Goal: Task Accomplishment & Management: Use online tool/utility

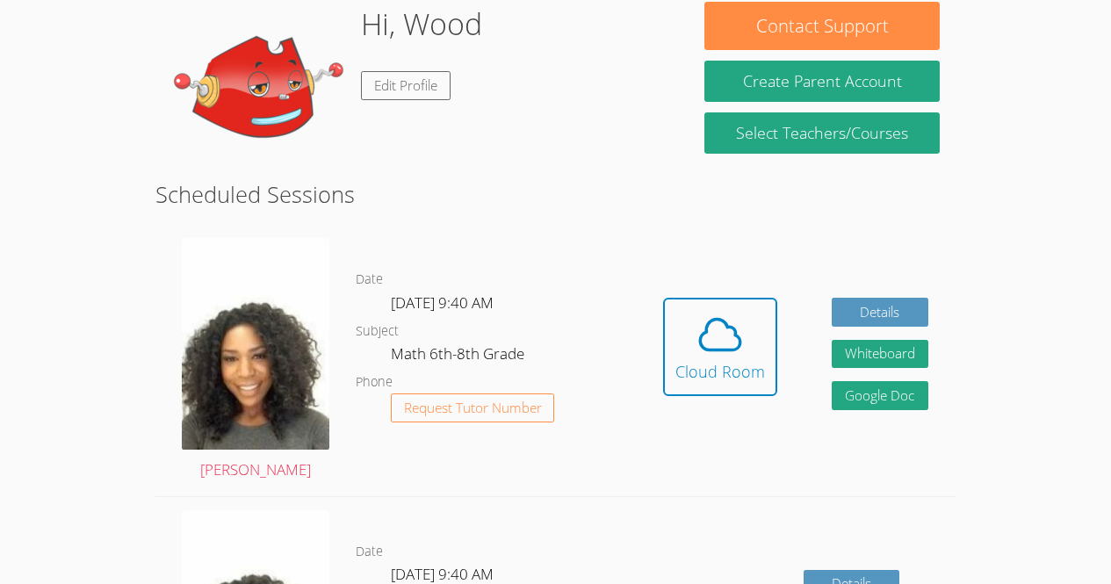
scroll to position [287, 0]
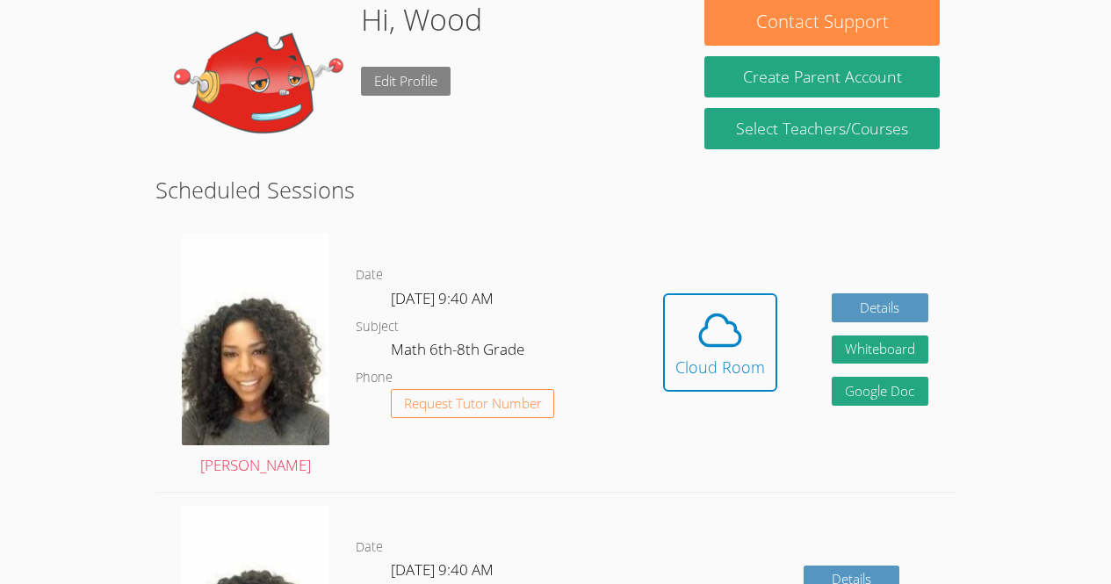
click at [416, 86] on link "Edit Profile" at bounding box center [406, 81] width 90 height 29
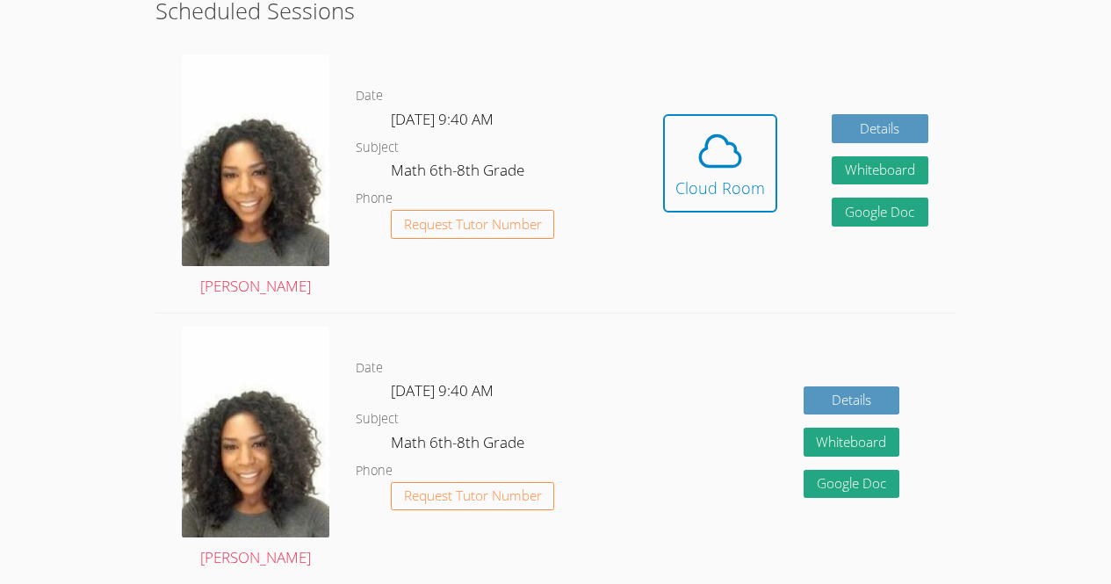
scroll to position [468, 0]
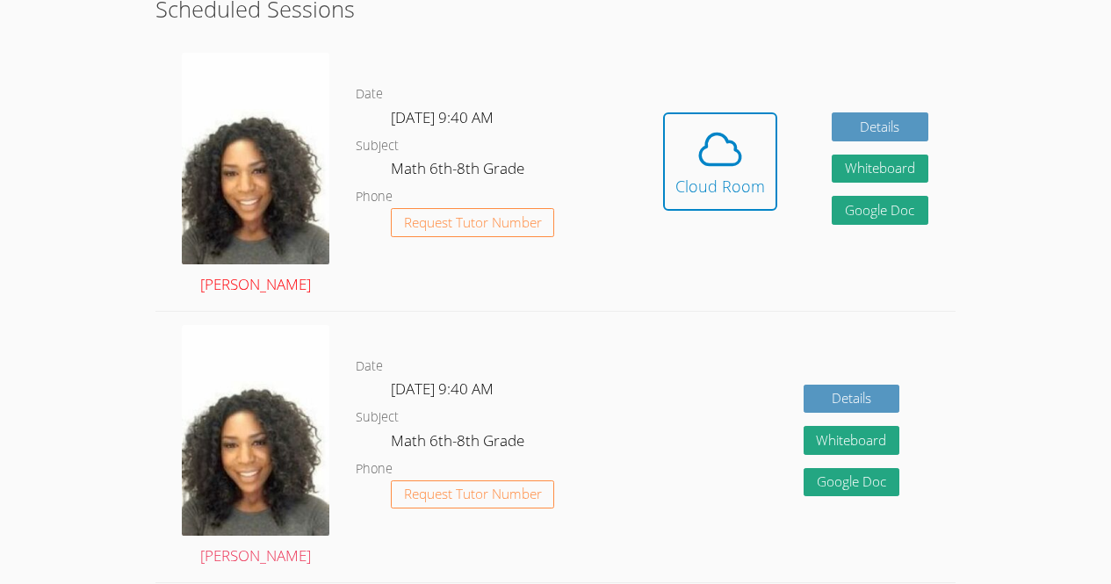
click at [271, 211] on img at bounding box center [256, 159] width 148 height 212
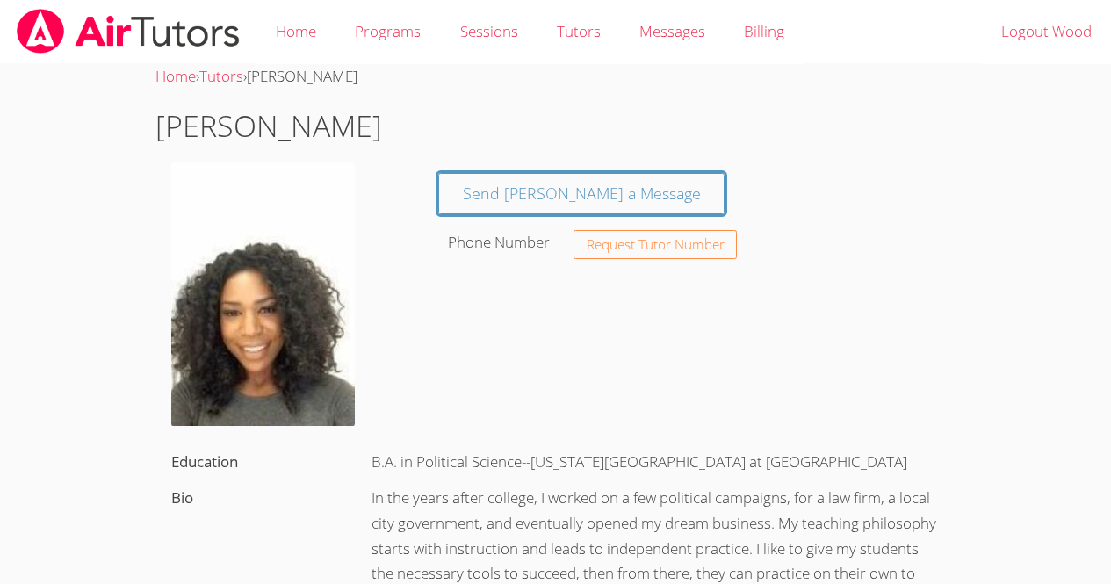
scroll to position [468, 0]
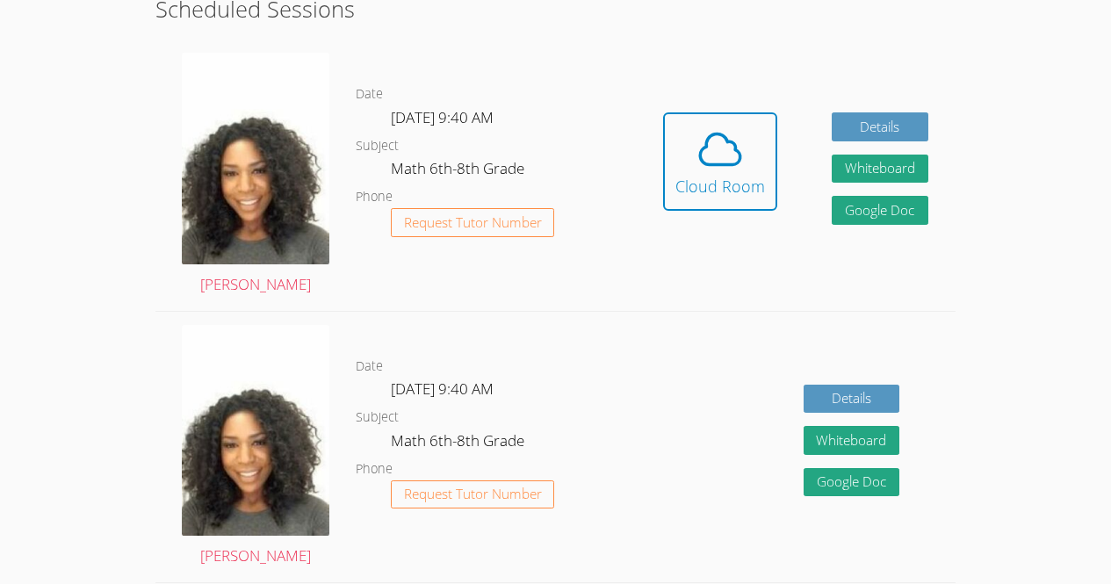
click at [701, 367] on div "Details Whiteboard Hidden Google Doc" at bounding box center [796, 447] width 320 height 271
click at [698, 173] on icon at bounding box center [720, 149] width 49 height 49
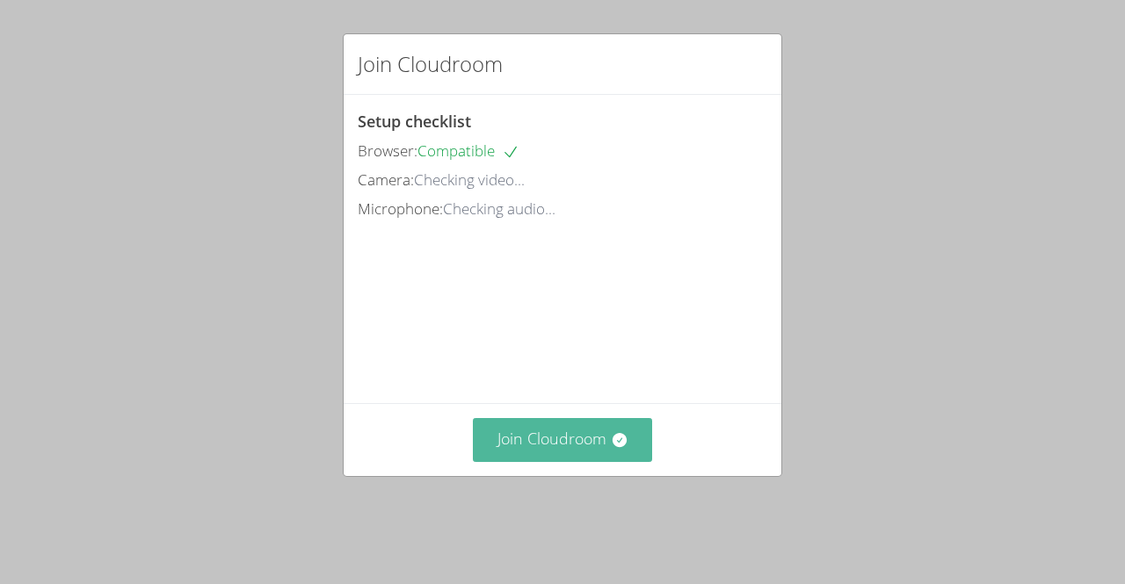
click at [560, 460] on button "Join Cloudroom" at bounding box center [563, 439] width 180 height 43
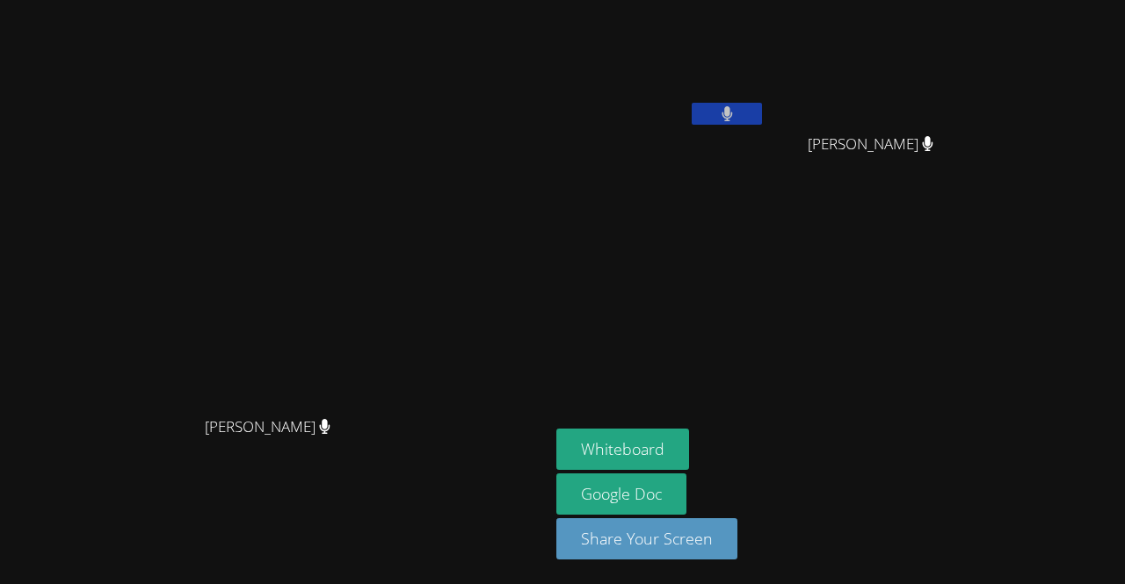
click at [988, 202] on aside "Wood Anglade Wadney Thermidor Wadney Thermidor Whiteboard Google Doc Share Your…" at bounding box center [768, 292] width 439 height 584
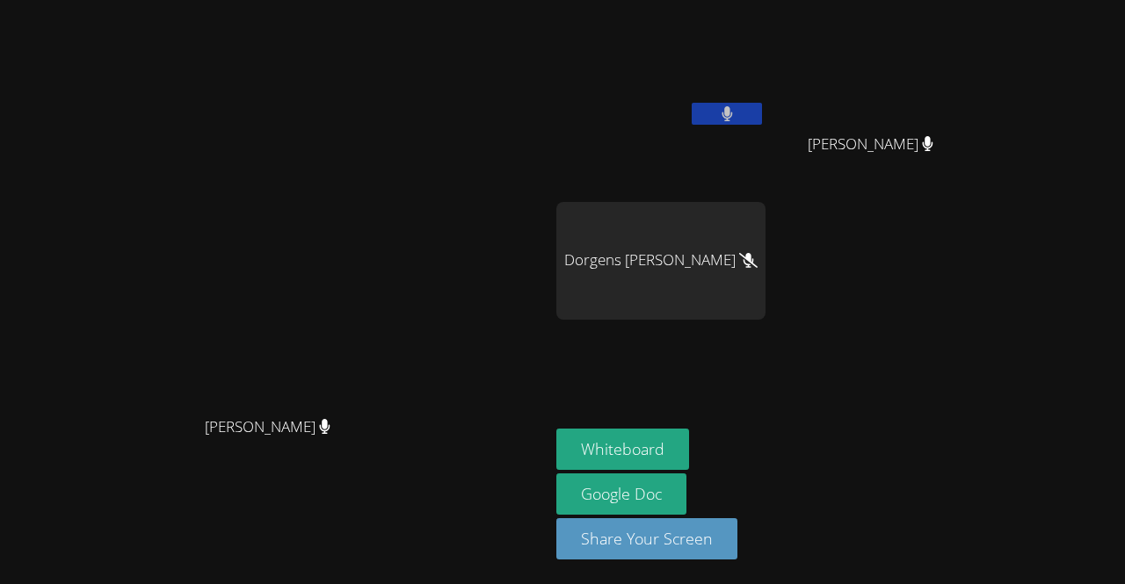
click at [762, 119] on button at bounding box center [726, 114] width 70 height 22
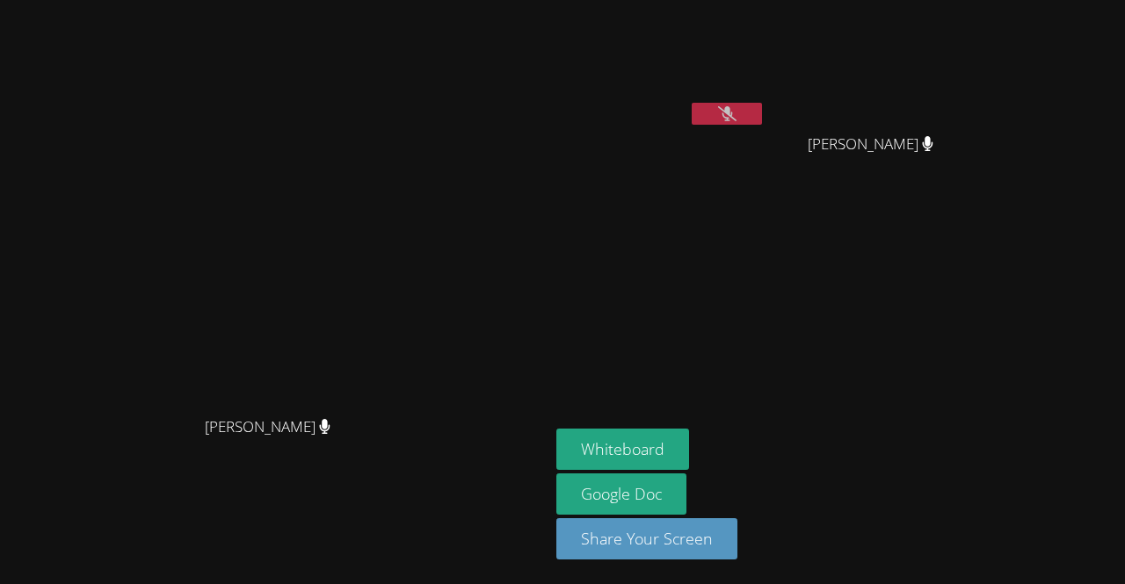
click at [762, 119] on button at bounding box center [726, 114] width 70 height 22
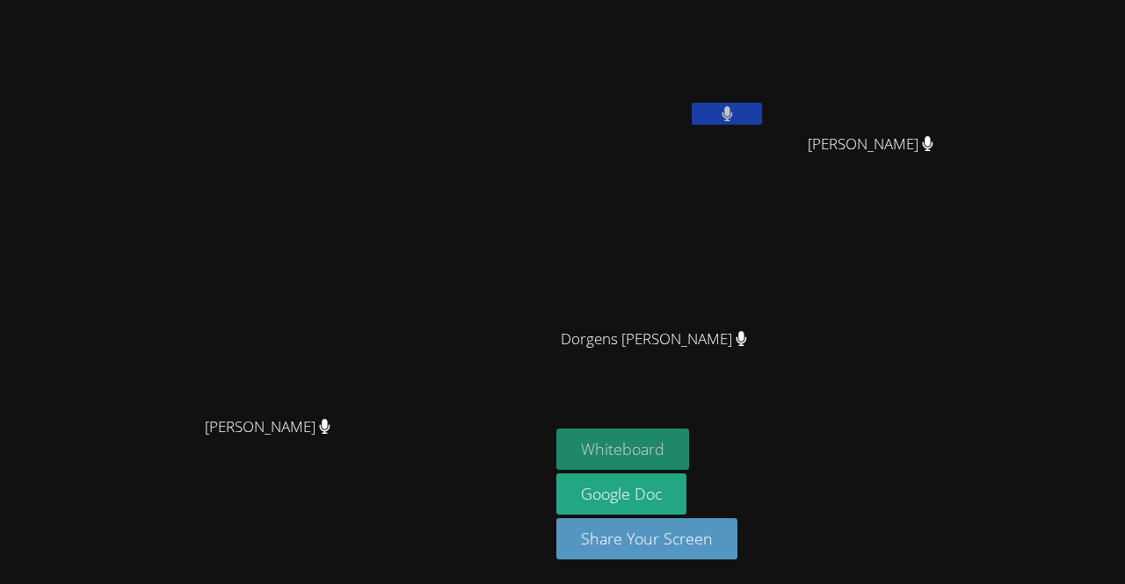
click at [689, 447] on button "Whiteboard" at bounding box center [622, 449] width 133 height 41
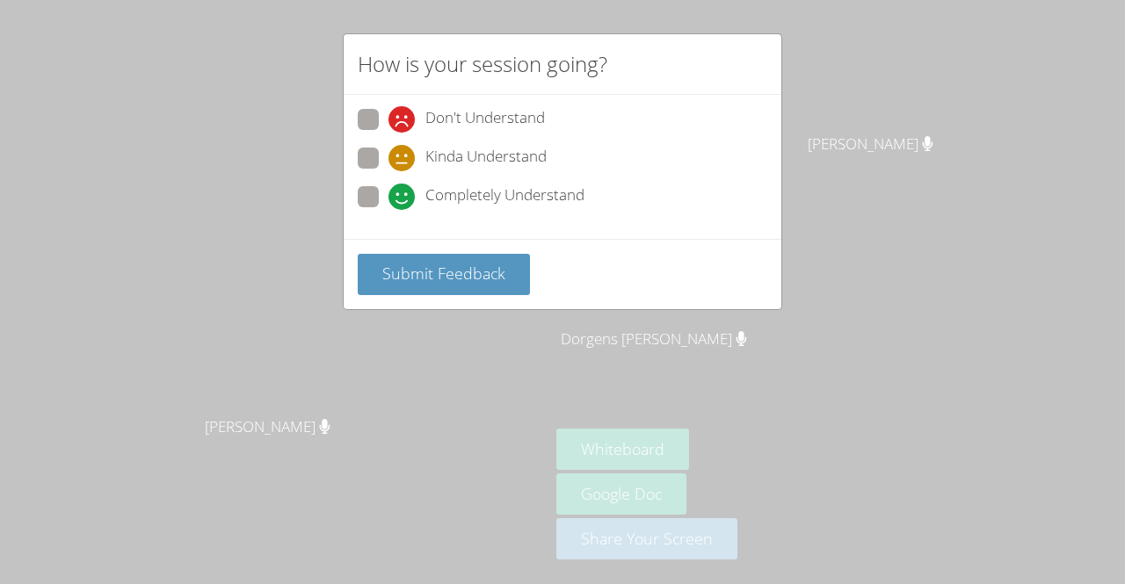
click at [388, 210] on span at bounding box center [388, 210] width 0 height 0
click at [388, 201] on input "Completely Understand" at bounding box center [395, 193] width 15 height 15
radio input "true"
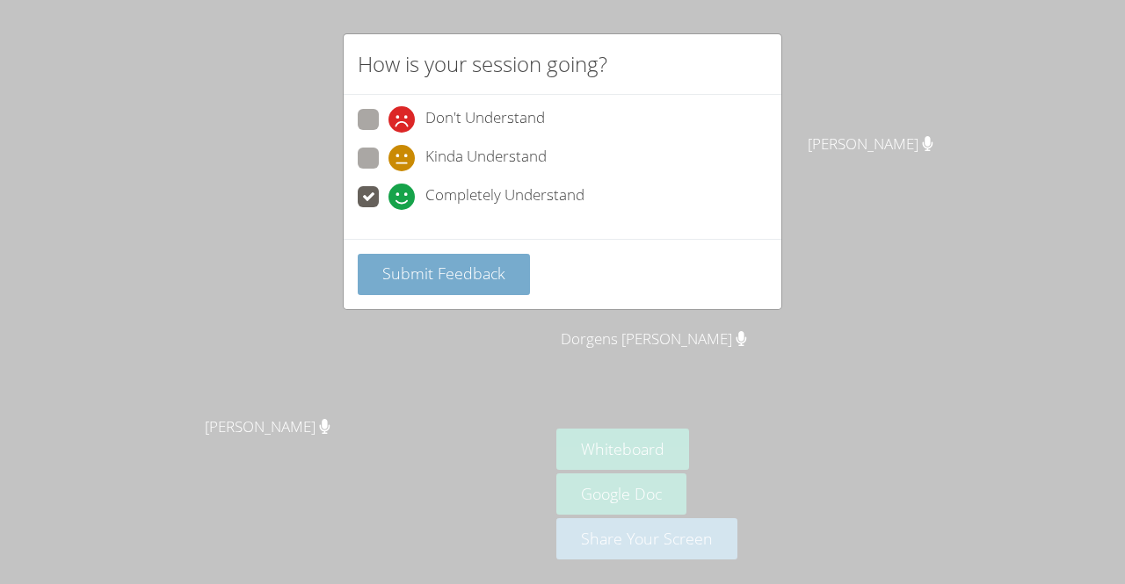
click at [407, 266] on span "Submit Feedback" at bounding box center [443, 273] width 123 height 21
